Goal: Information Seeking & Learning: Learn about a topic

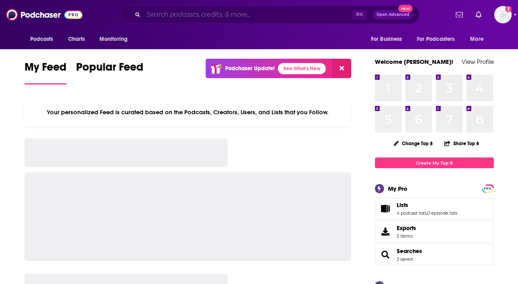
click at [185, 13] on input "Search podcasts, credits, & more..." at bounding box center [247, 14] width 208 height 13
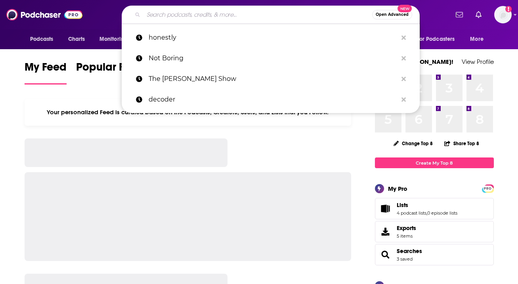
paste input "Crypto in America"
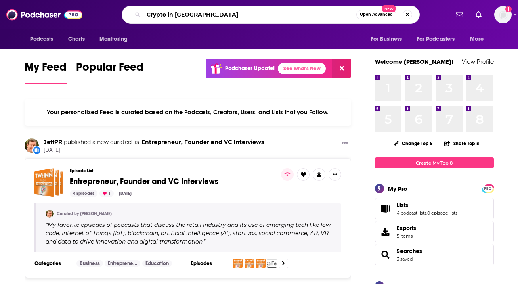
type input "Crypto in America"
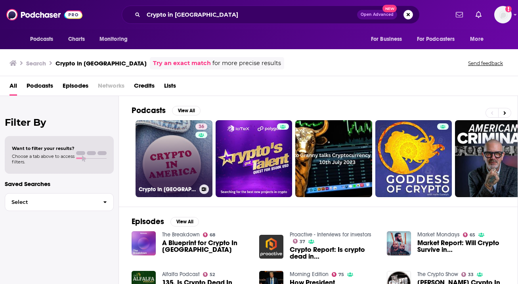
click at [160, 160] on link "36 Crypto In America" at bounding box center [173, 158] width 77 height 77
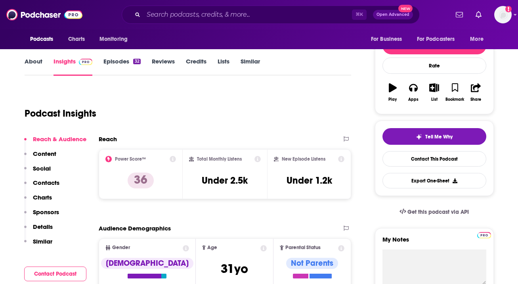
scroll to position [94, 0]
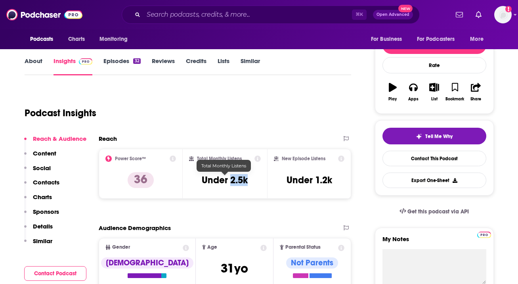
drag, startPoint x: 248, startPoint y: 180, endPoint x: 231, endPoint y: 178, distance: 17.9
click at [231, 178] on div "Total Monthly Listens Under 2.5k" at bounding box center [225, 173] width 72 height 36
copy h3 "2.5k"
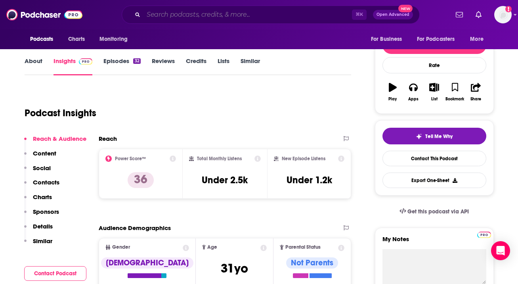
click at [176, 13] on input "Search podcasts, credits, & more..." at bounding box center [247, 14] width 208 height 13
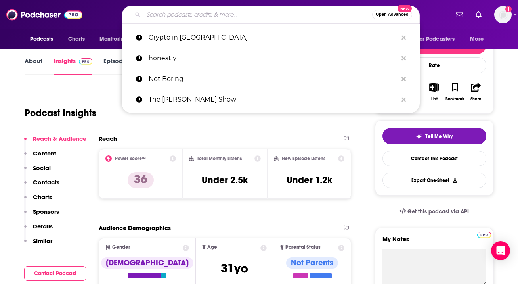
paste input "Paypod"
type input "Paypod"
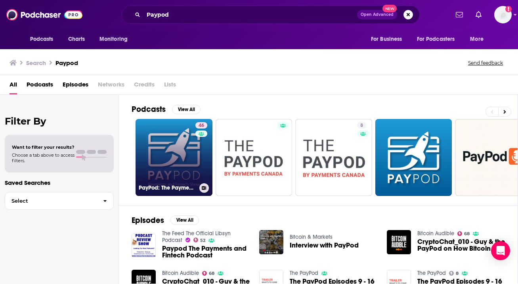
click at [166, 145] on link "46 PayPod: The Payments and Fintech Podcast" at bounding box center [173, 157] width 77 height 77
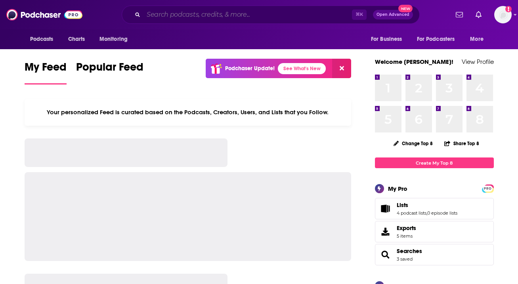
click at [170, 18] on input "Search podcasts, credits, & more..." at bounding box center [247, 14] width 208 height 13
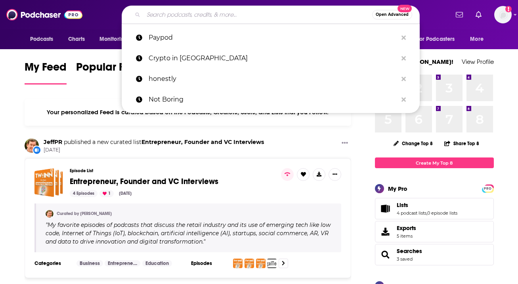
paste input "Leaders in Payments"
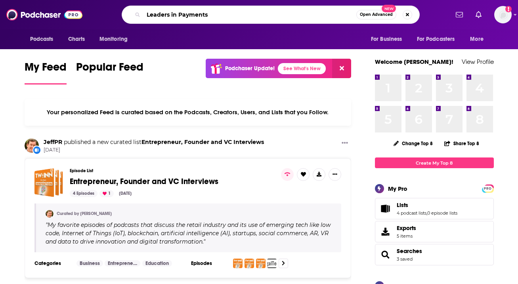
type input "Leaders in Payments"
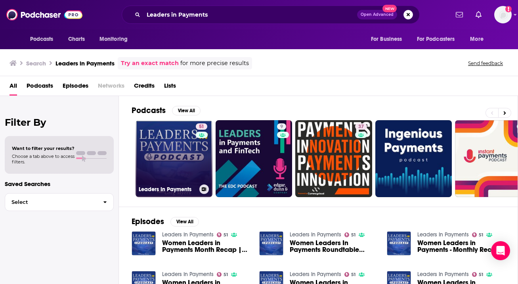
click at [163, 171] on link "51 Leaders In Payments" at bounding box center [173, 158] width 77 height 77
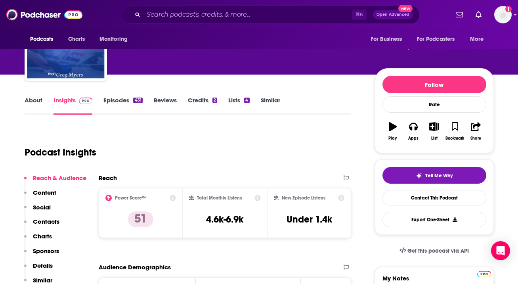
scroll to position [55, 0]
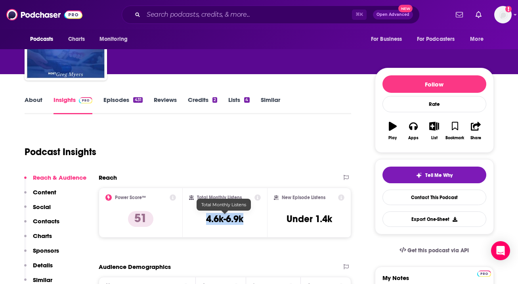
drag, startPoint x: 246, startPoint y: 216, endPoint x: 204, endPoint y: 216, distance: 42.0
click at [204, 216] on div "Total Monthly Listens 4.6k-6.9k" at bounding box center [225, 212] width 72 height 36
copy h3 "4.6k-6.9k"
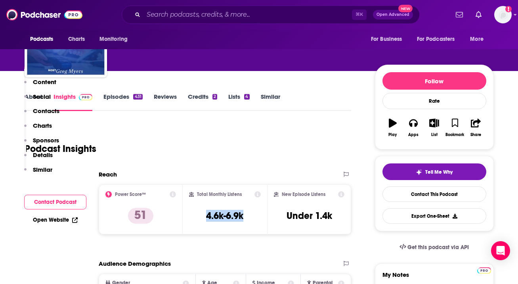
scroll to position [0, 0]
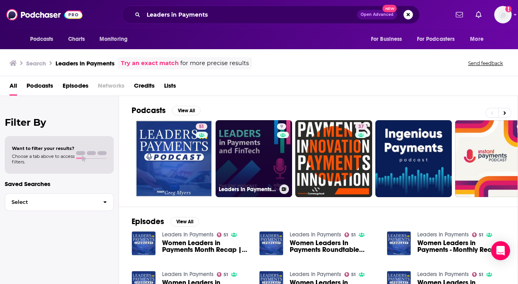
click at [251, 152] on link "9 Leaders In Payments and FinTech - The EDC Podcast" at bounding box center [254, 158] width 77 height 77
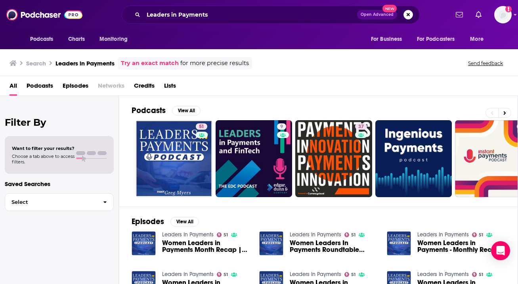
click at [259, 75] on div "Search Leaders in Payments Try an exact match for more precise results Send fee…" at bounding box center [259, 62] width 518 height 29
click at [12, 86] on span "All" at bounding box center [14, 87] width 8 height 16
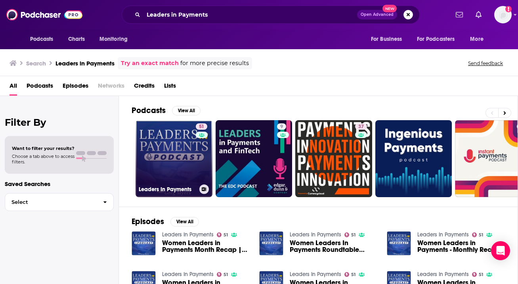
click at [175, 176] on link "51 Leaders In Payments" at bounding box center [173, 158] width 77 height 77
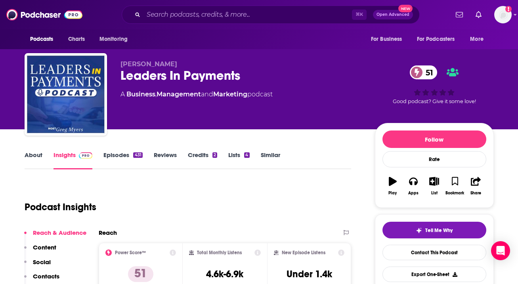
click at [122, 158] on link "Episodes 431" at bounding box center [122, 160] width 39 height 18
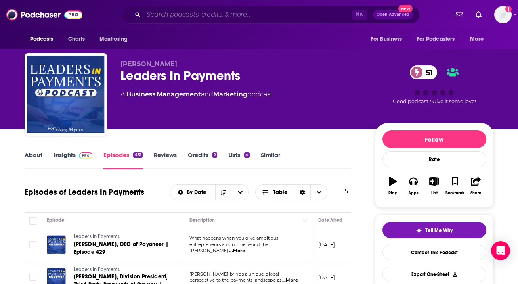
click at [184, 13] on input "Search podcasts, credits, & more..." at bounding box center [247, 14] width 208 height 13
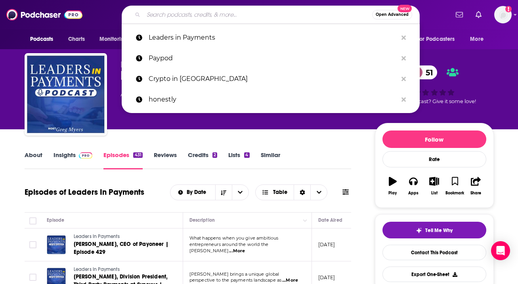
paste input "Bankless"
type input "Bankless"
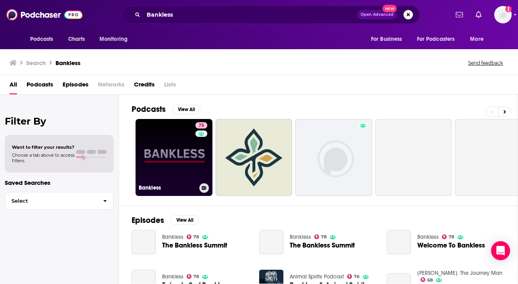
click at [152, 136] on link "78 Bankless" at bounding box center [173, 157] width 77 height 77
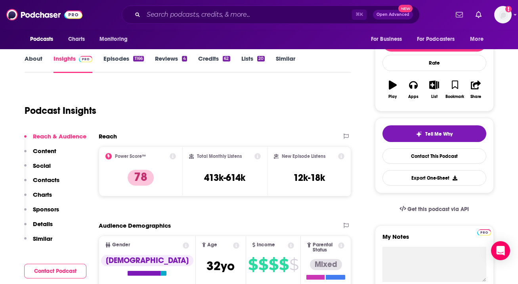
scroll to position [100, 0]
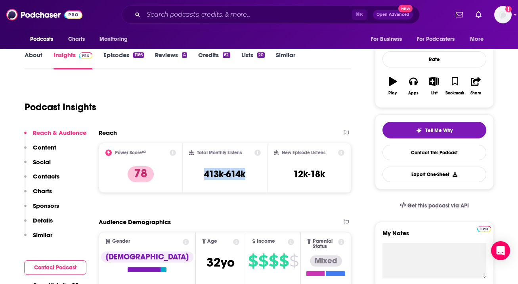
drag, startPoint x: 246, startPoint y: 176, endPoint x: 199, endPoint y: 175, distance: 46.8
click at [199, 175] on div "Total Monthly Listens 413k-614k" at bounding box center [225, 167] width 72 height 36
copy h3 "413k-614k"
click at [188, 11] on input "Search podcasts, credits, & more..." at bounding box center [247, 14] width 208 height 13
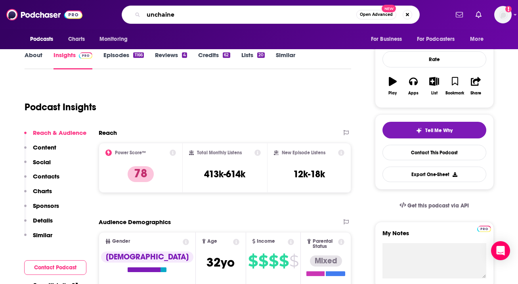
type input "unchained"
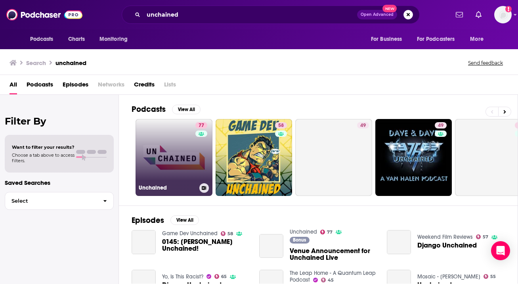
click at [177, 164] on link "77 Unchained" at bounding box center [173, 157] width 77 height 77
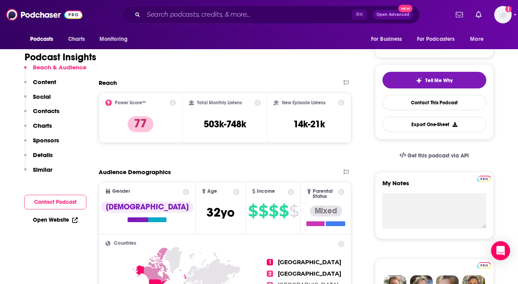
scroll to position [123, 0]
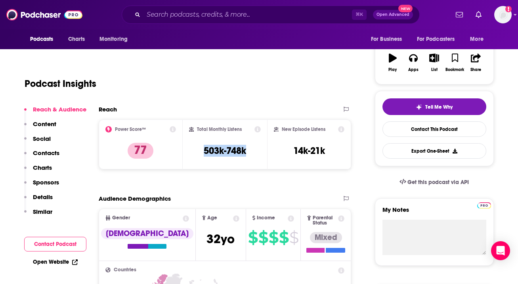
drag, startPoint x: 253, startPoint y: 154, endPoint x: 202, endPoint y: 151, distance: 50.8
click at [202, 151] on div "Total Monthly Listens 503k-748k" at bounding box center [225, 144] width 72 height 36
copy h3 "503k-748k"
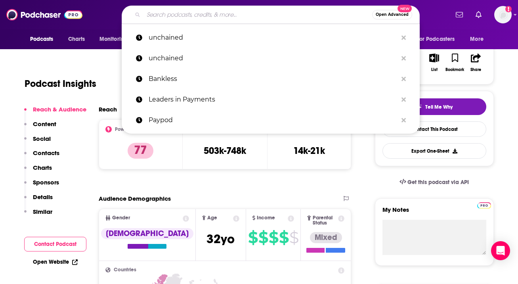
click at [181, 17] on input "Search podcasts, credits, & more..." at bounding box center [257, 14] width 229 height 13
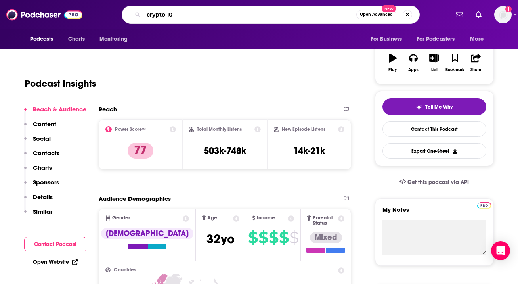
type input "crypto 101"
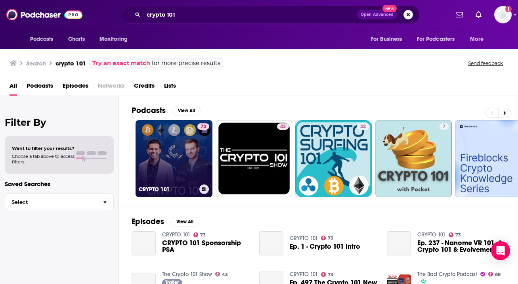
click at [170, 155] on link "73 CRYPTO 101" at bounding box center [173, 158] width 77 height 77
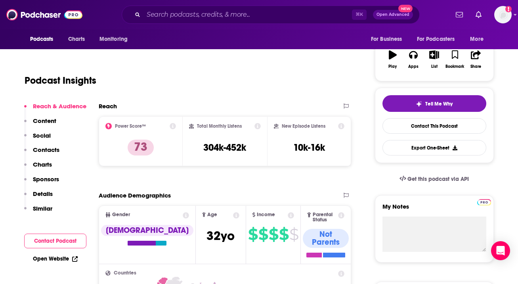
scroll to position [127, 0]
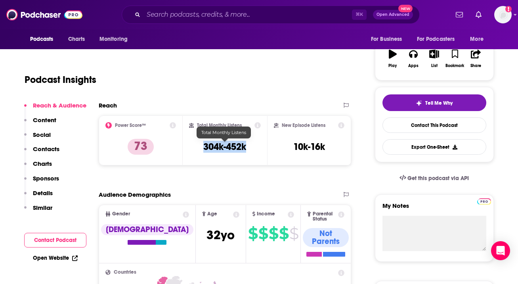
drag, startPoint x: 249, startPoint y: 148, endPoint x: 197, endPoint y: 146, distance: 51.9
click at [197, 146] on div "Total Monthly Listens 304k-452k" at bounding box center [225, 140] width 72 height 36
copy h3 "304k-452k"
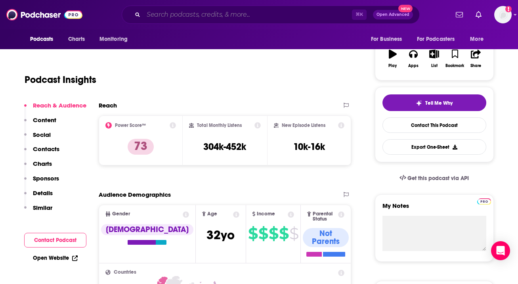
click at [176, 14] on input "Search podcasts, credits, & more..." at bounding box center [247, 14] width 208 height 13
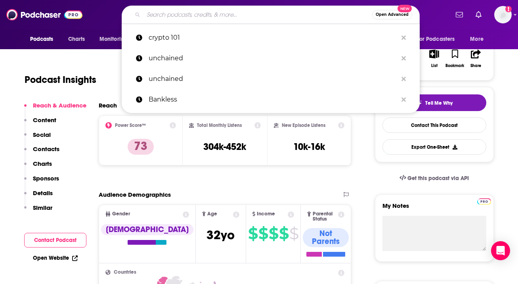
paste input "Interviews with Leaders in Fintech & Web3"
type input "Interviews with Leaders in Fintech & Web3"
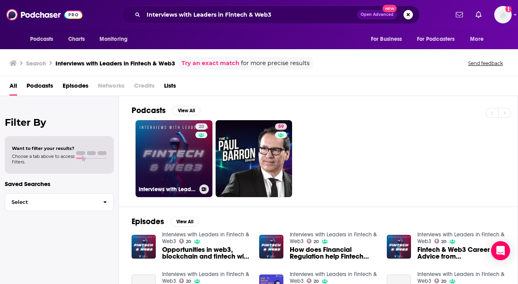
click at [164, 152] on link "20 Interviews with Leaders in Fintech & Web3" at bounding box center [173, 158] width 77 height 77
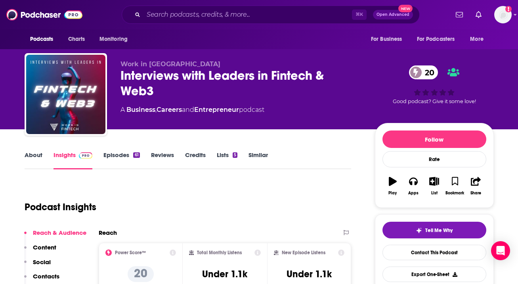
scroll to position [101, 0]
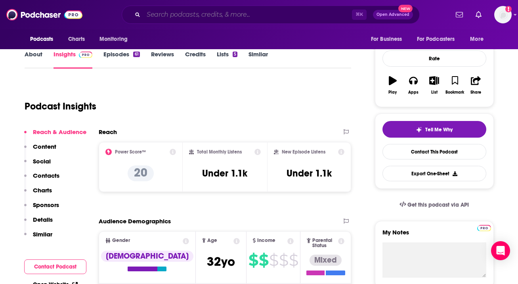
click at [166, 13] on input "Search podcasts, credits, & more..." at bounding box center [247, 14] width 208 height 13
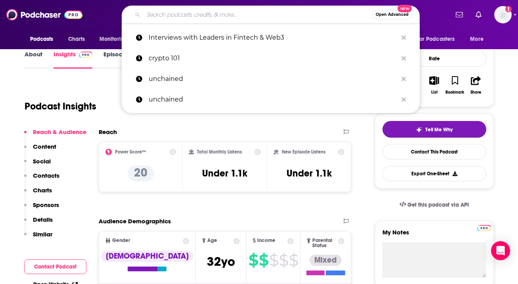
paste input "CryptoNews"
type input "CryptoNews"
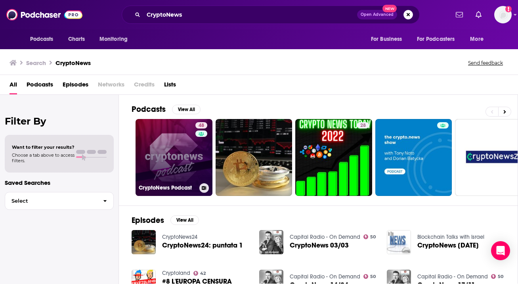
click at [170, 131] on link "48 CryptoNews Podcast" at bounding box center [173, 157] width 77 height 77
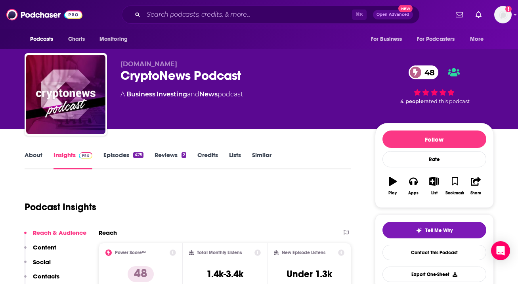
scroll to position [53, 0]
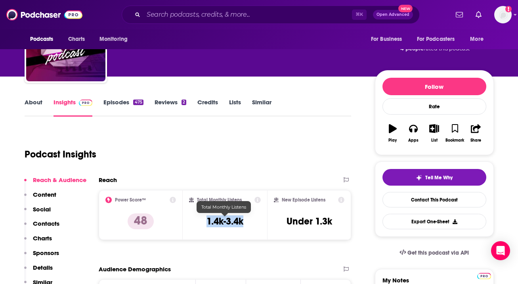
drag, startPoint x: 248, startPoint y: 223, endPoint x: 204, endPoint y: 221, distance: 43.2
click at [204, 221] on div "Total Monthly Listens 1.4k-3.4k" at bounding box center [225, 215] width 72 height 36
copy h3 "1.4k-3.4k"
click at [229, 13] on input "Search podcasts, credits, & more..." at bounding box center [247, 14] width 208 height 13
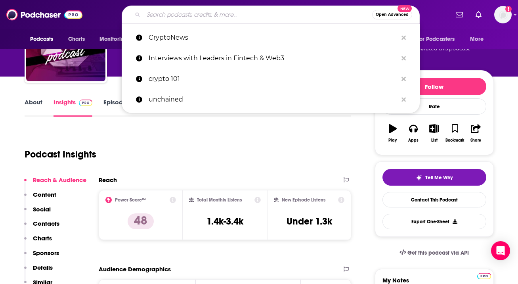
paste input "Crypto Unplugged"
type input "Crypto Unplugged"
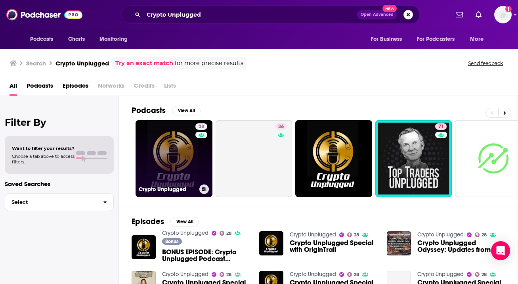
click at [180, 151] on link "28 Crypto Unplugged" at bounding box center [173, 158] width 77 height 77
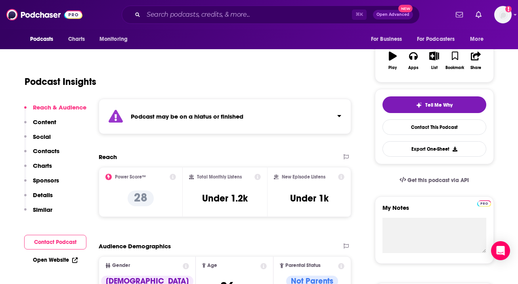
scroll to position [126, 0]
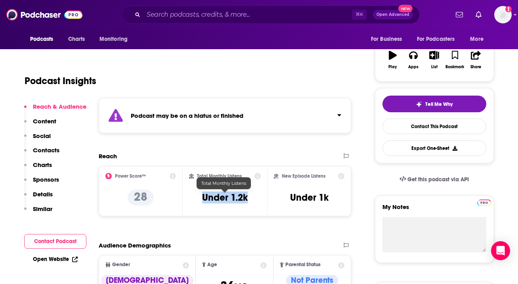
drag, startPoint x: 253, startPoint y: 200, endPoint x: 194, endPoint y: 200, distance: 59.4
click at [194, 200] on div "Total Monthly Listens Under 1.2k" at bounding box center [225, 191] width 72 height 36
copy h3 "Under 1.2k"
click at [166, 21] on div "⌘ K Open Advanced New" at bounding box center [271, 15] width 298 height 18
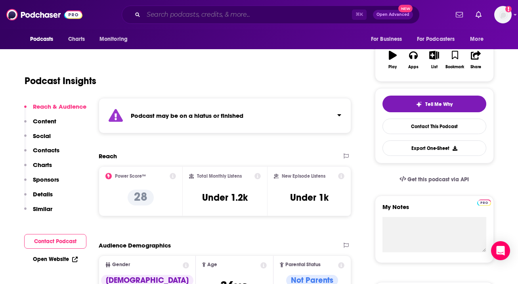
click at [161, 15] on input "Search podcasts, credits, & more..." at bounding box center [247, 14] width 208 height 13
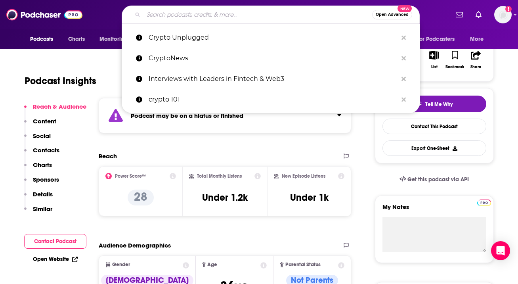
paste input "Around the Coin"
type input "Around the Coin"
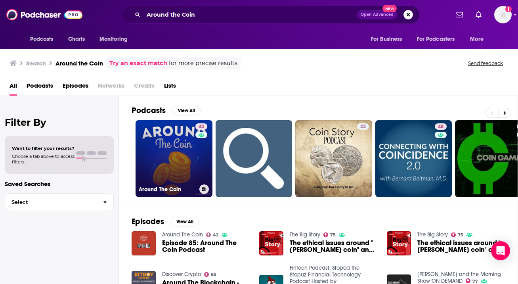
click at [174, 141] on link "42 Around The Coin" at bounding box center [173, 158] width 77 height 77
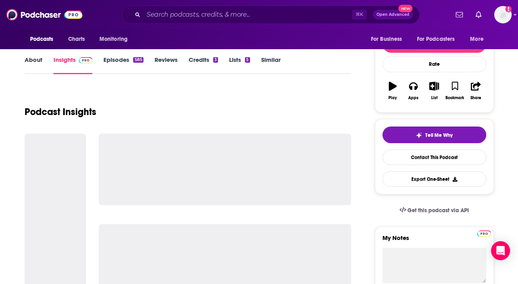
scroll to position [98, 0]
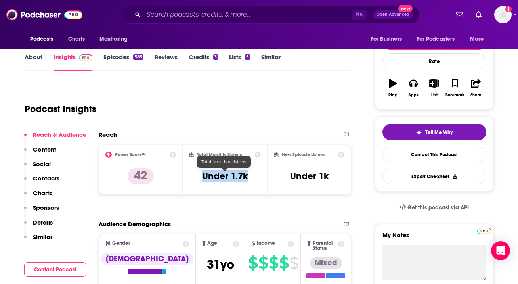
drag, startPoint x: 255, startPoint y: 178, endPoint x: 184, endPoint y: 178, distance: 70.5
click at [184, 178] on div "Total Monthly Listens Under 1.7k" at bounding box center [225, 170] width 84 height 50
copy h3 "Under 1.7k"
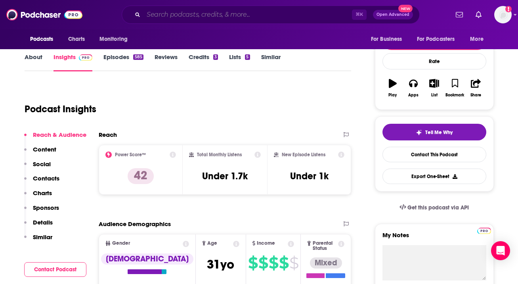
click at [238, 12] on input "Search podcasts, credits, & more..." at bounding box center [247, 14] width 208 height 13
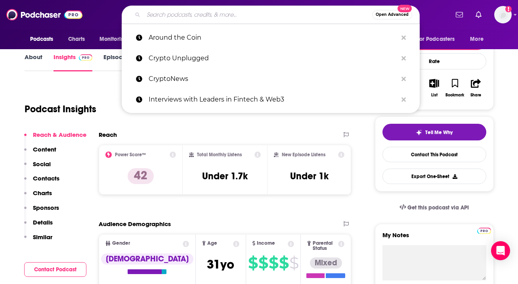
paste input "Paypod"
type input "Paypod"
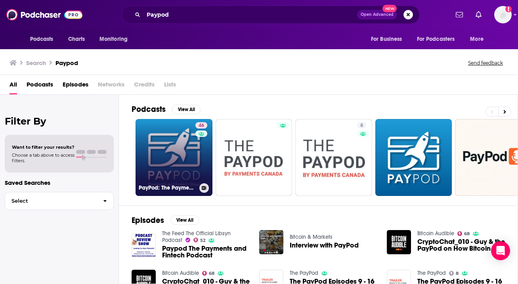
click at [158, 162] on link "46 PayPod: The Payments and Fintech Podcast" at bounding box center [173, 157] width 77 height 77
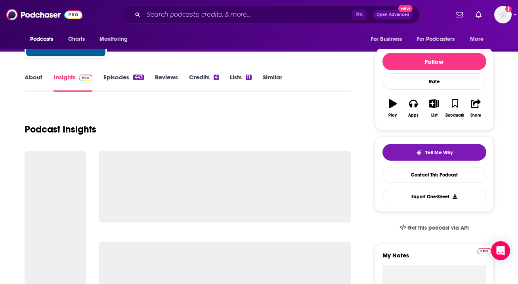
scroll to position [91, 0]
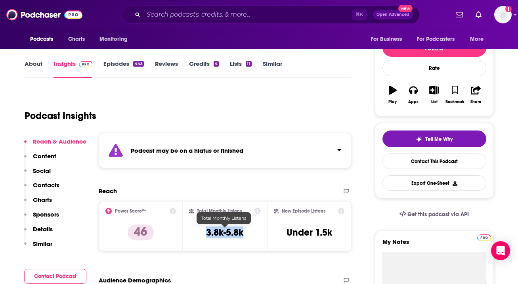
drag, startPoint x: 247, startPoint y: 232, endPoint x: 204, endPoint y: 232, distance: 43.6
click at [204, 232] on div "Total Monthly Listens 3.8k-5.8k" at bounding box center [225, 226] width 72 height 36
copy h3 "3.8k-5.8k"
click at [179, 21] on div "⌘ K Open Advanced New" at bounding box center [271, 15] width 298 height 18
click at [179, 19] on input "Search podcasts, credits, & more..." at bounding box center [247, 14] width 208 height 13
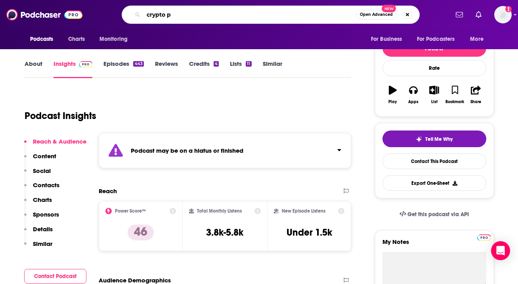
type input "crypto"
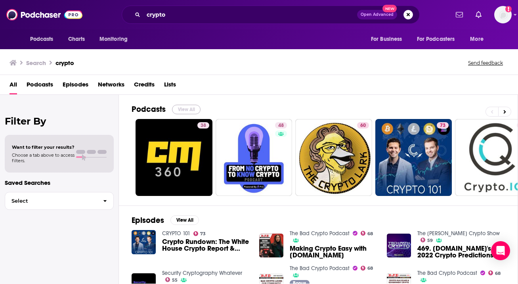
click at [179, 109] on button "View All" at bounding box center [186, 110] width 29 height 10
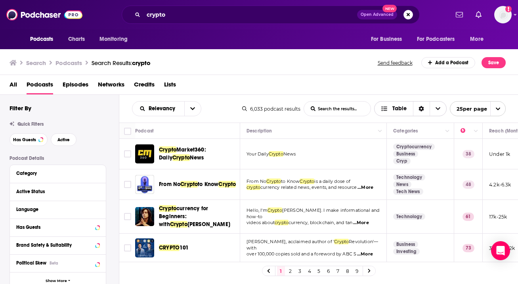
click at [439, 110] on icon "Choose View" at bounding box center [437, 109] width 5 height 6
click at [334, 109] on -list-search-input "List Search Input" at bounding box center [337, 108] width 67 height 14
click at [393, 113] on span "Table" at bounding box center [393, 108] width 38 height 13
click at [504, 111] on span "open menu" at bounding box center [497, 108] width 15 height 14
click at [452, 90] on div "All Podcasts Episodes Networks Credits Lists" at bounding box center [261, 86] width 502 height 16
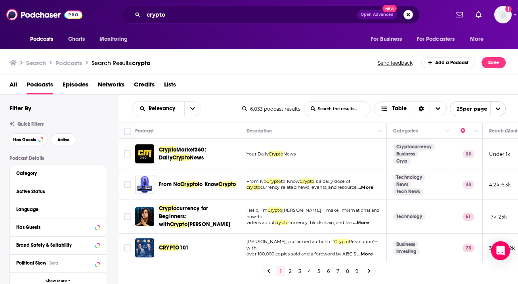
click at [332, 108] on -list-search-input "List Search Input" at bounding box center [337, 108] width 67 height 14
click at [196, 111] on button "open menu" at bounding box center [192, 108] width 17 height 14
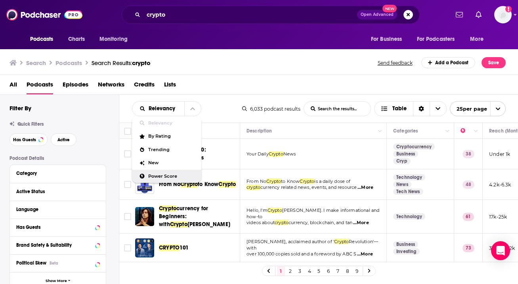
click at [165, 174] on span "Power Score" at bounding box center [171, 176] width 47 height 4
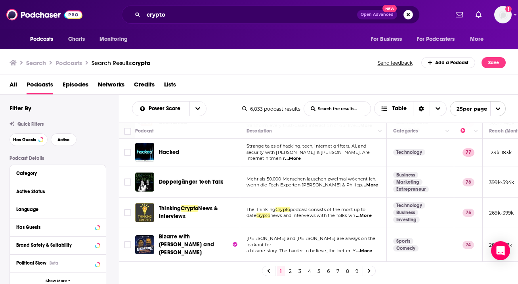
scroll to position [92, 0]
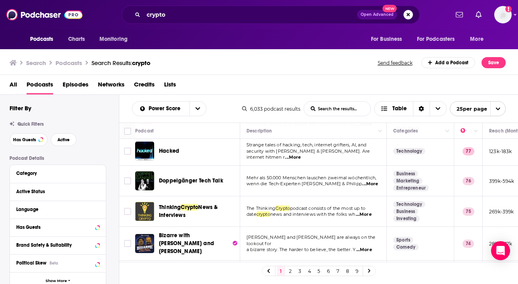
click at [369, 215] on span "...More" at bounding box center [364, 214] width 16 height 6
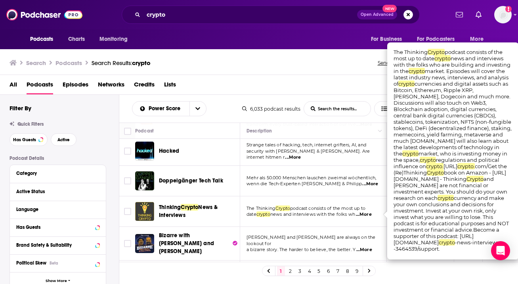
click at [180, 206] on span "Thinking" at bounding box center [170, 207] width 22 height 7
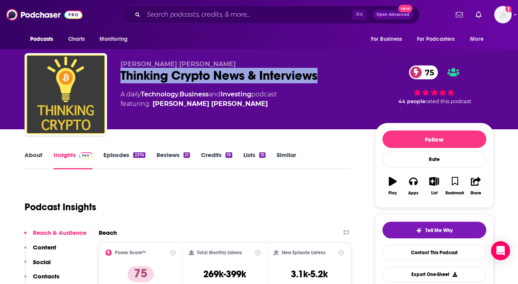
drag, startPoint x: 326, startPoint y: 74, endPoint x: 113, endPoint y: 75, distance: 213.5
click at [113, 75] on div "Tony Edward Thinking Crypto News & Interviews 75 A daily Technology , Business …" at bounding box center [259, 96] width 469 height 86
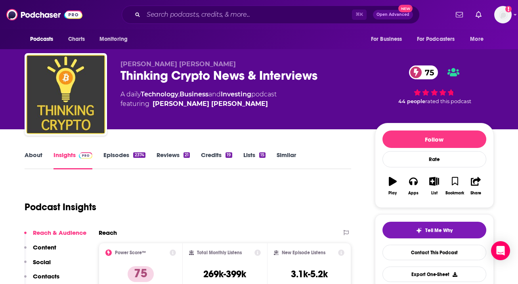
click at [169, 194] on div "Podcast Insights" at bounding box center [185, 202] width 321 height 40
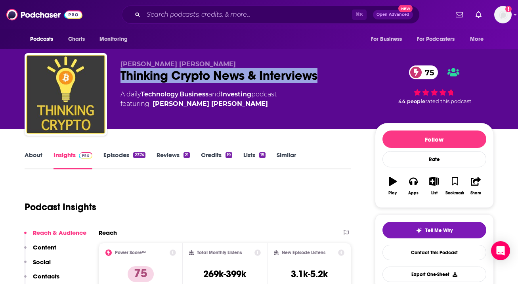
drag, startPoint x: 323, startPoint y: 78, endPoint x: 120, endPoint y: 74, distance: 202.9
click at [120, 74] on div "Thinking Crypto News & Interviews 75" at bounding box center [241, 75] width 242 height 15
copy h2 "Thinking Crypto News & Interviews"
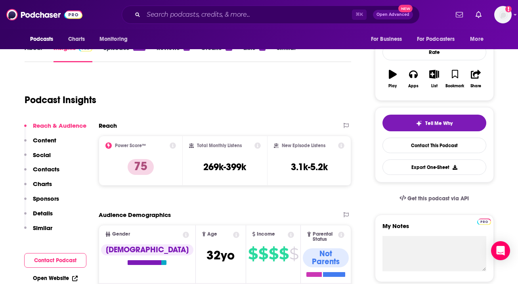
scroll to position [112, 0]
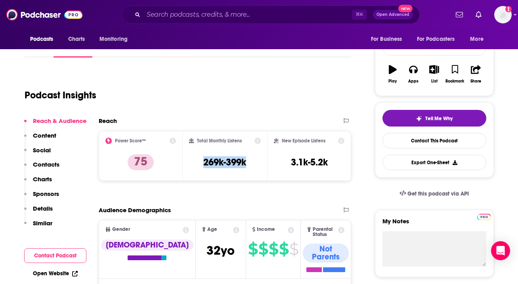
drag, startPoint x: 242, startPoint y: 159, endPoint x: 191, endPoint y: 159, distance: 50.3
click at [191, 159] on div "Total Monthly Listens 269k-399k" at bounding box center [225, 155] width 72 height 36
copy h3 "269k-399k"
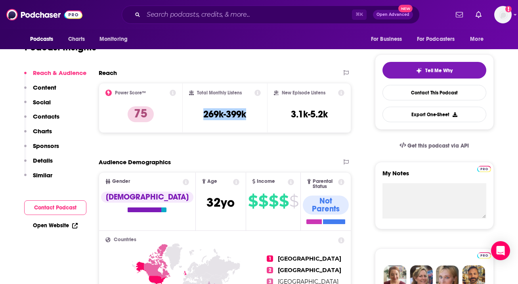
scroll to position [161, 0]
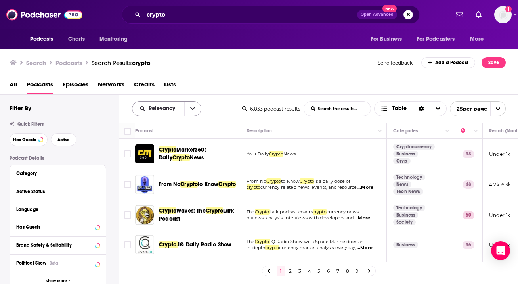
click at [188, 109] on button "open menu" at bounding box center [192, 108] width 17 height 14
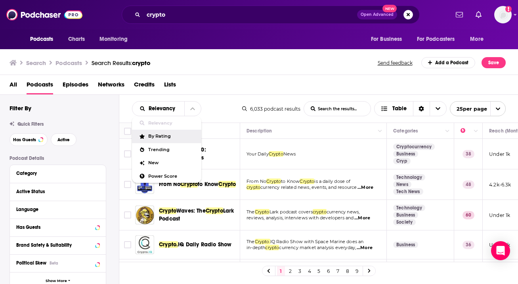
click at [162, 140] on div "By Rating" at bounding box center [166, 136] width 69 height 13
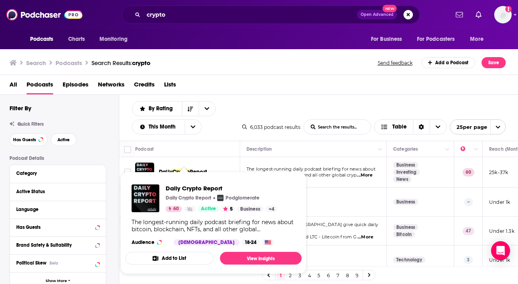
click at [164, 170] on span "Daily Crypto Report Daily Crypto Report Podglomerate 60 Active 5 Business + 4 T…" at bounding box center [213, 223] width 186 height 112
click at [349, 186] on td "The longest-running daily podcast briefing for news about bitcoin, blockchain, …" at bounding box center [313, 172] width 147 height 31
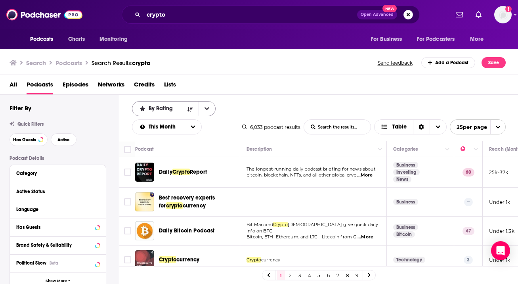
click at [207, 108] on icon "open menu" at bounding box center [206, 109] width 5 height 6
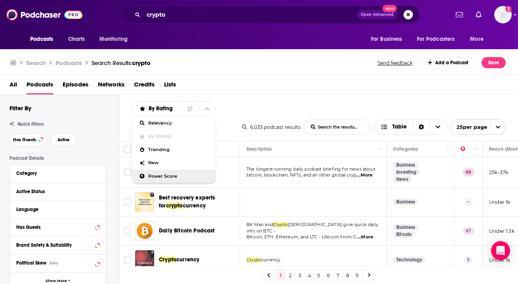
click at [176, 177] on span "Power Score" at bounding box center [178, 176] width 61 height 4
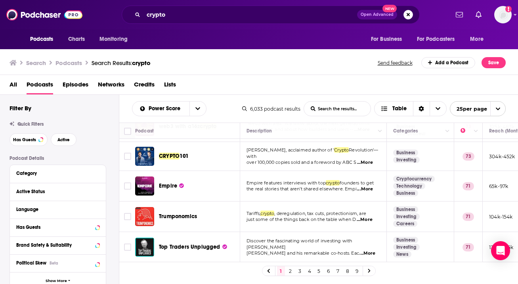
scroll to position [301, 0]
click at [366, 185] on span "...More" at bounding box center [365, 188] width 16 height 6
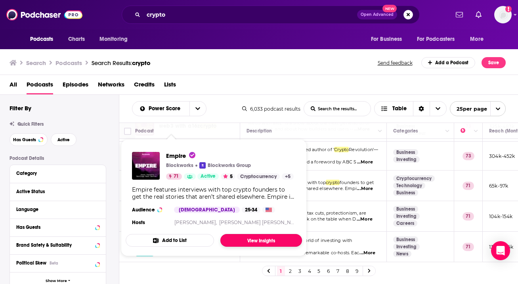
click at [265, 238] on link "View Insights" at bounding box center [261, 240] width 82 height 13
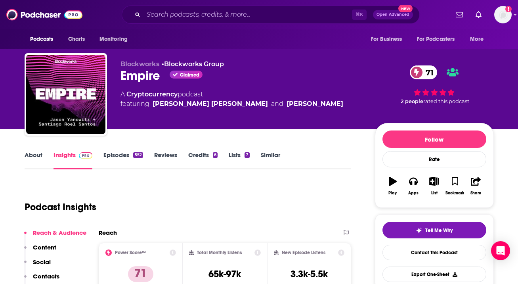
click at [110, 153] on link "Episodes 552" at bounding box center [122, 160] width 39 height 18
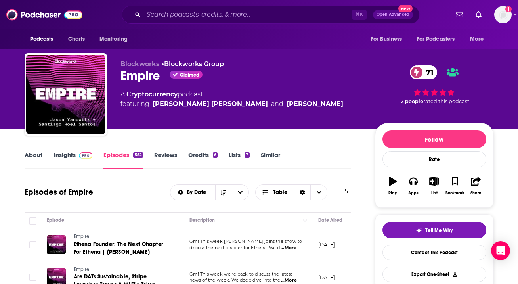
click at [57, 155] on link "Insights" at bounding box center [72, 160] width 39 height 18
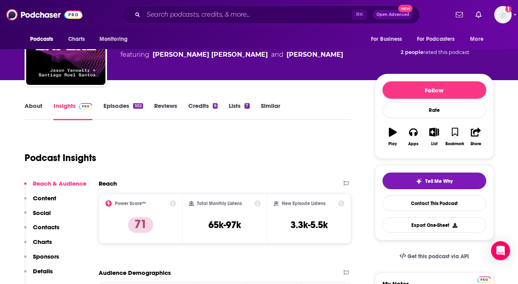
scroll to position [56, 0]
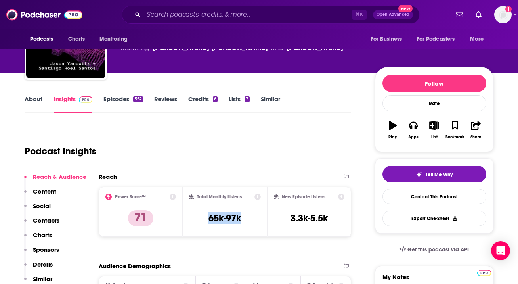
drag, startPoint x: 256, startPoint y: 217, endPoint x: 200, endPoint y: 217, distance: 55.9
click at [200, 217] on div "Total Monthly Listens 65k-97k" at bounding box center [225, 211] width 72 height 36
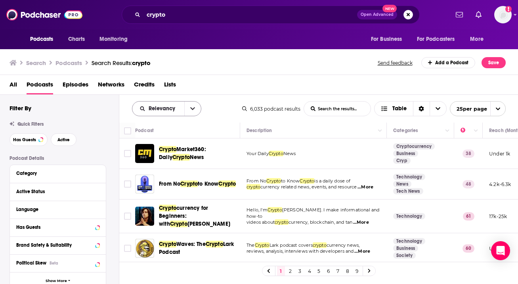
click at [188, 112] on button "open menu" at bounding box center [192, 108] width 17 height 14
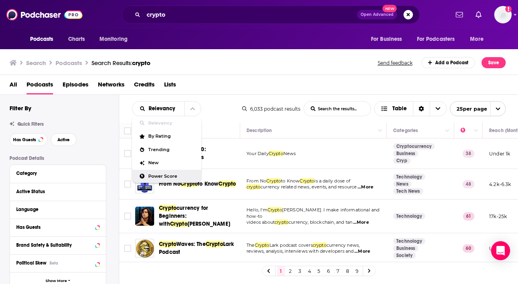
click at [179, 178] on div "Power Score" at bounding box center [166, 176] width 69 height 13
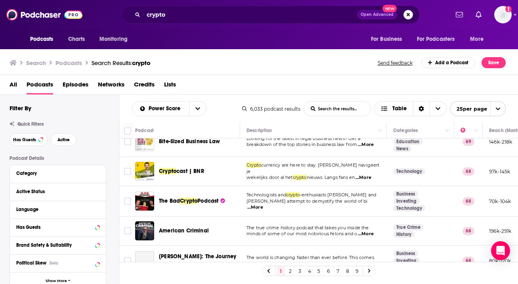
scroll to position [439, 0]
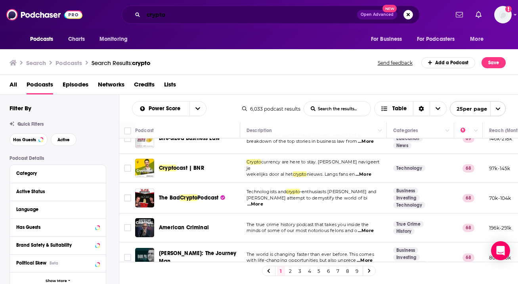
click at [188, 17] on input "crypto" at bounding box center [250, 14] width 214 height 13
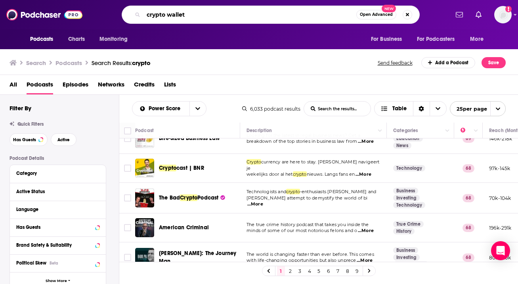
type input "crypto wallet"
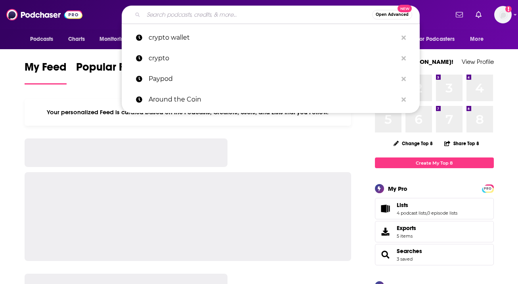
click at [200, 10] on input "Search podcasts, credits, & more..." at bounding box center [257, 14] width 229 height 13
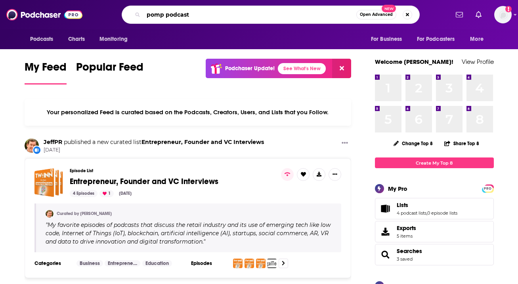
click at [180, 15] on input "pomp podcast" at bounding box center [249, 14] width 213 height 13
type input "pomp"
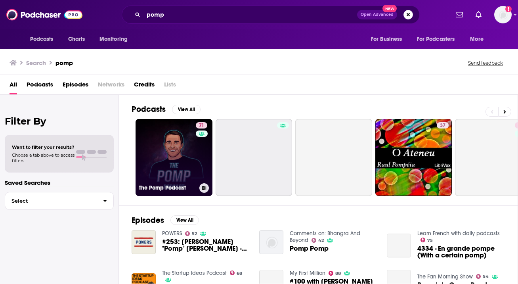
click at [165, 144] on link "71 The Pomp Podcast" at bounding box center [173, 157] width 77 height 77
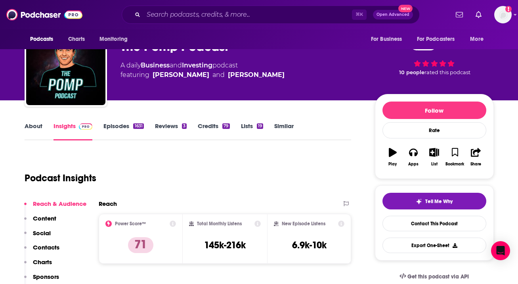
scroll to position [37, 0]
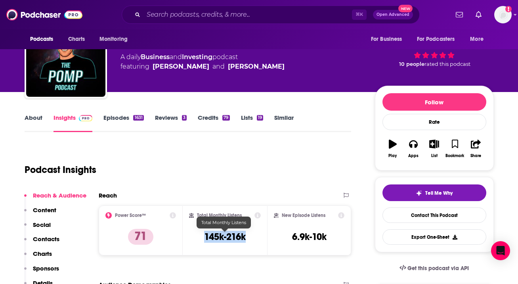
drag, startPoint x: 254, startPoint y: 239, endPoint x: 193, endPoint y: 239, distance: 61.0
click at [193, 239] on div "Total Monthly Listens 145k-216k" at bounding box center [225, 230] width 72 height 36
copy h3 "145k-216k"
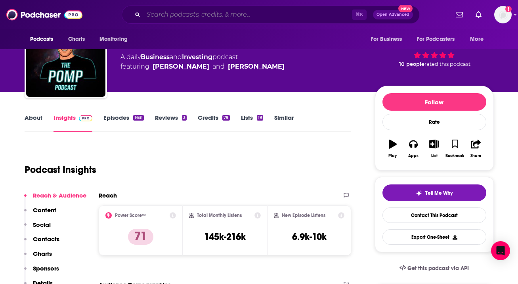
click at [226, 14] on input "Search podcasts, credits, & more..." at bounding box center [247, 14] width 208 height 13
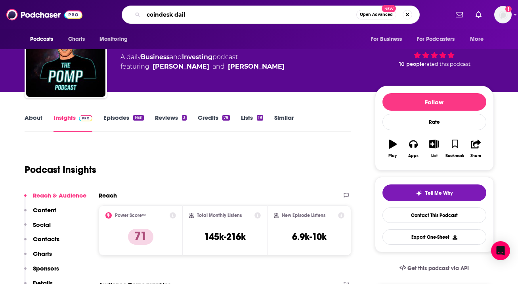
type input "coindesk daily"
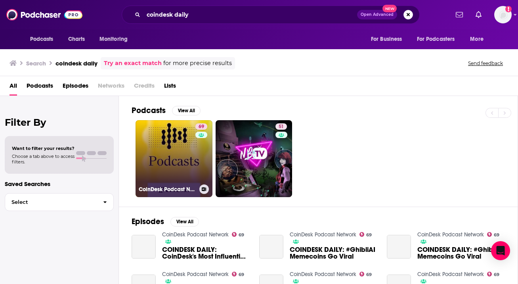
click at [152, 141] on link "69 CoinDesk Podcast Network" at bounding box center [173, 158] width 77 height 77
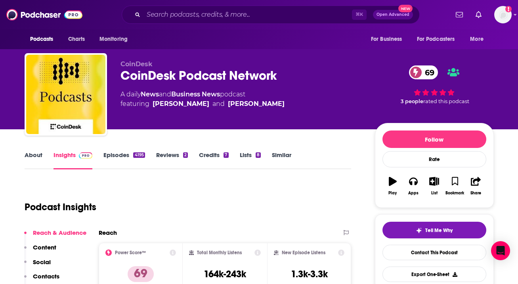
click at [120, 155] on link "Episodes 4195" at bounding box center [123, 160] width 41 height 18
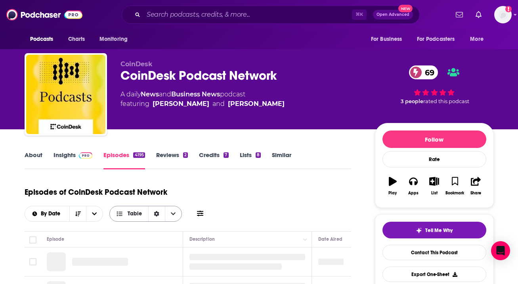
scroll to position [91, 0]
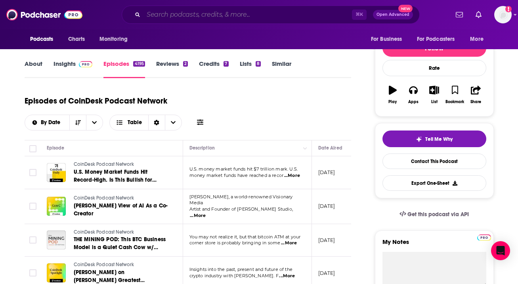
click at [168, 11] on input "Search podcasts, credits, & more..." at bounding box center [247, 14] width 208 height 13
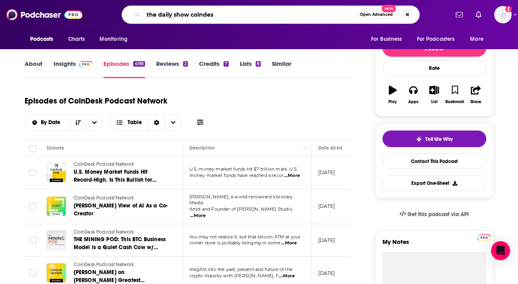
type input "the daily show coindesk"
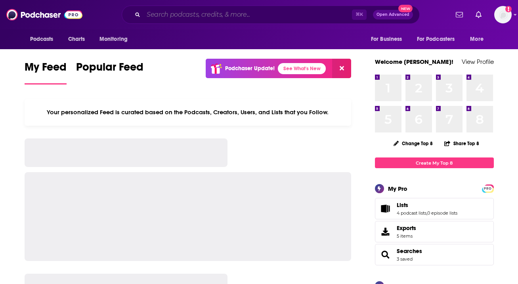
click at [166, 17] on input "Search podcasts, credits, & more..." at bounding box center [247, 14] width 208 height 13
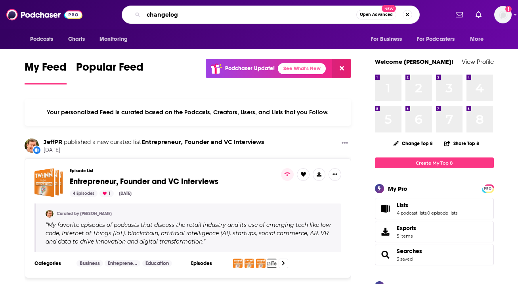
type input "changelog"
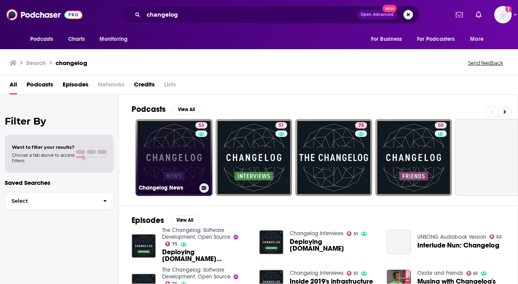
click at [169, 177] on link "53 Changelog News" at bounding box center [173, 157] width 77 height 77
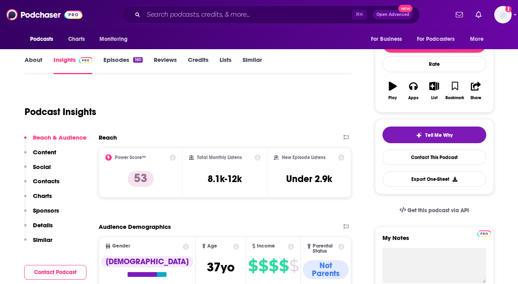
scroll to position [102, 0]
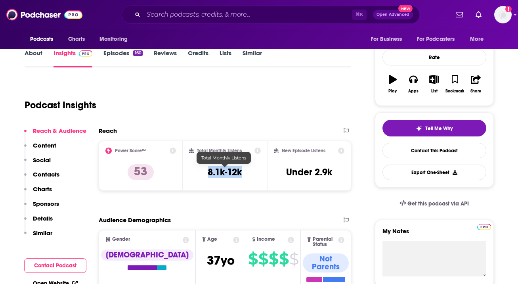
drag, startPoint x: 251, startPoint y: 173, endPoint x: 202, endPoint y: 173, distance: 48.3
click at [202, 173] on div "Total Monthly Listens 8.1k-12k" at bounding box center [225, 165] width 72 height 36
copy h3 "8.1k-12k"
